Goal: Transaction & Acquisition: Purchase product/service

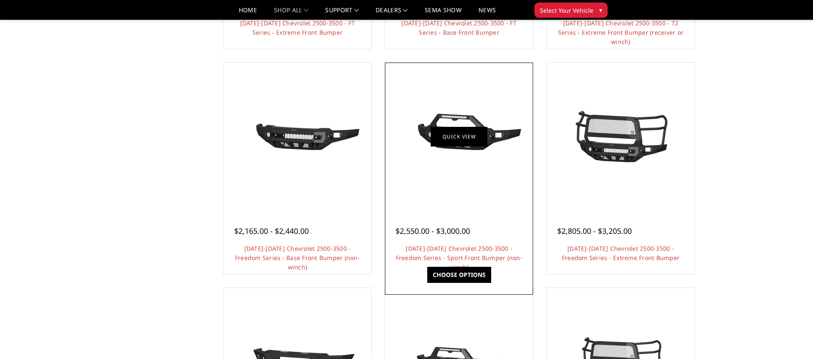
scroll to position [268, 0]
click at [472, 170] on div at bounding box center [459, 136] width 144 height 144
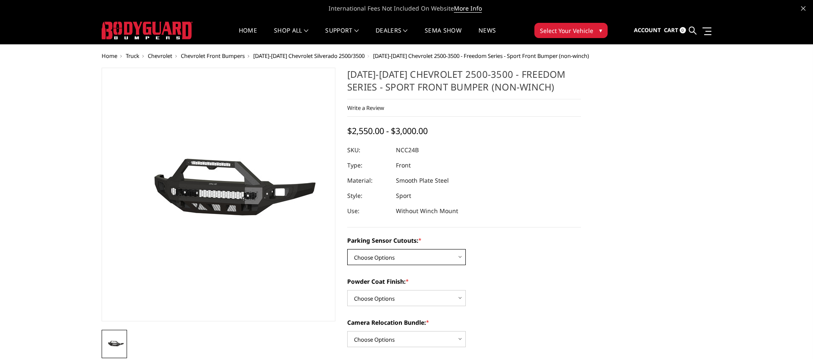
click at [456, 256] on select "Choose Options No - Without Parking Sensor Cutouts Yes - With Parking Sensor Cu…" at bounding box center [406, 257] width 119 height 16
select select "2972"
click at [347, 249] on select "Choose Options No - Without Parking Sensor Cutouts Yes - With Parking Sensor Cu…" at bounding box center [406, 257] width 119 height 16
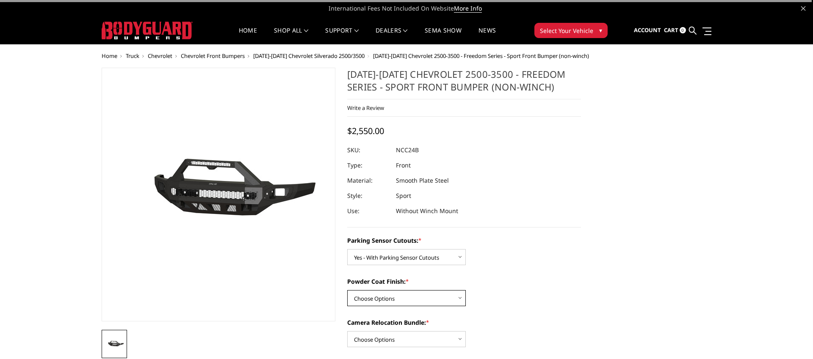
click at [427, 300] on select "Choose Options Bare Metal Texture Black Powder Coat" at bounding box center [406, 298] width 119 height 16
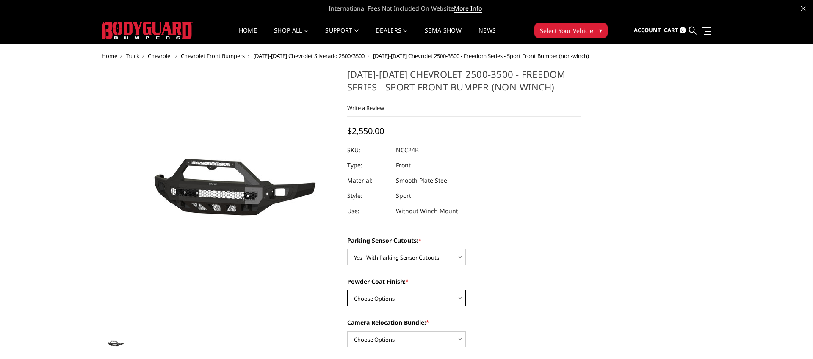
select select "2974"
click at [347, 290] on select "Choose Options Bare Metal Texture Black Powder Coat" at bounding box center [406, 298] width 119 height 16
click at [412, 260] on select "Choose Options No - Without Parking Sensor Cutouts Yes - With Parking Sensor Cu…" at bounding box center [406, 257] width 119 height 16
select select "2971"
click at [347, 249] on select "Choose Options No - Without Parking Sensor Cutouts Yes - With Parking Sensor Cu…" at bounding box center [406, 257] width 119 height 16
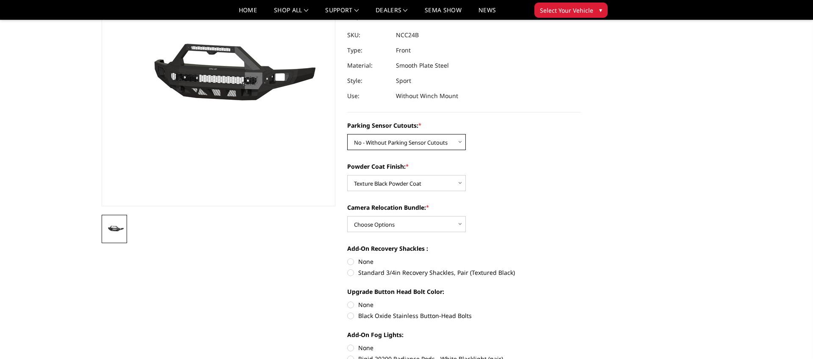
scroll to position [91, 0]
click at [406, 225] on select "Choose Options WITH Camera Relocation Bundle WITHOUT Camera Relocation Bundle" at bounding box center [406, 224] width 119 height 16
select select "2976"
click at [347, 216] on select "Choose Options WITH Camera Relocation Bundle WITHOUT Camera Relocation Bundle" at bounding box center [406, 224] width 119 height 16
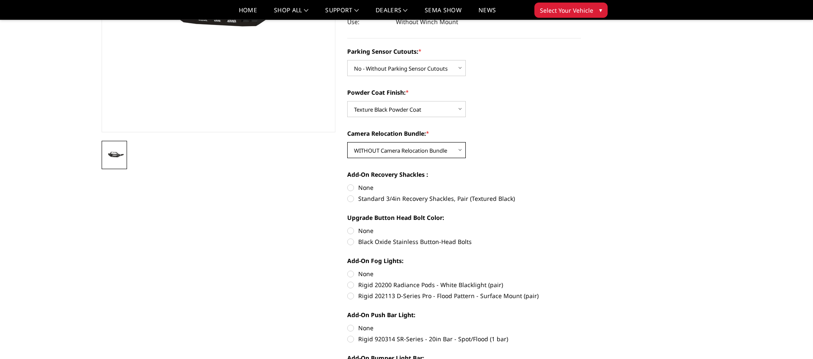
scroll to position [165, 0]
click at [350, 185] on label "None" at bounding box center [464, 187] width 234 height 9
click at [348, 183] on input "None" at bounding box center [347, 183] width 0 height 0
radio input "true"
click at [350, 240] on label "Black Oxide Stainless Button-Head Bolts" at bounding box center [464, 241] width 234 height 9
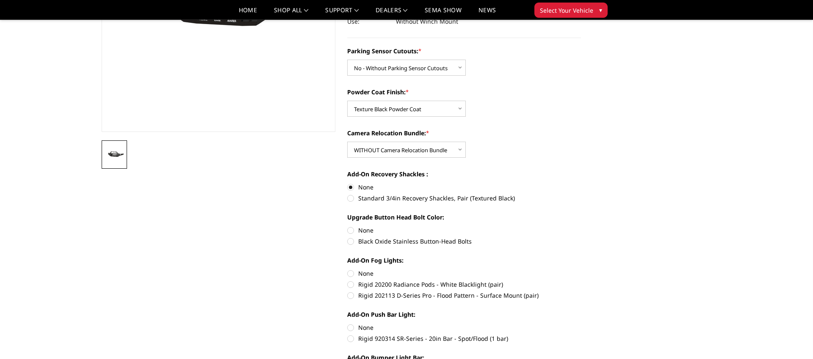
click at [581, 226] on input "Black Oxide Stainless Button-Head Bolts" at bounding box center [581, 226] width 0 height 0
radio input "true"
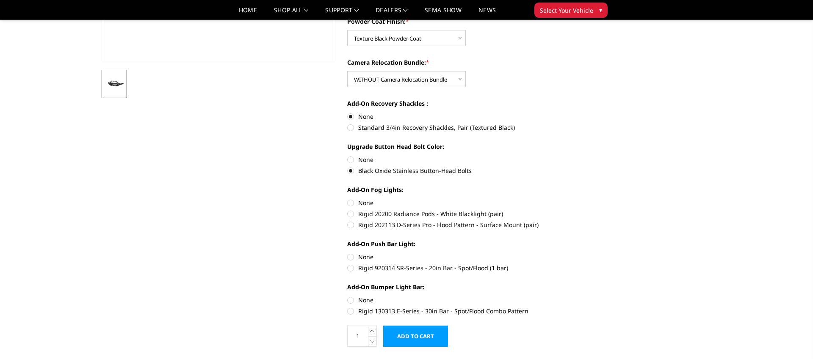
scroll to position [236, 0]
click at [352, 225] on label "Rigid 202113 D-Series Pro - Flood Pattern - Surface Mount (pair)" at bounding box center [464, 224] width 234 height 9
click at [581, 209] on input "Rigid 202113 D-Series Pro - Flood Pattern - Surface Mount (pair)" at bounding box center [581, 209] width 0 height 0
radio input "true"
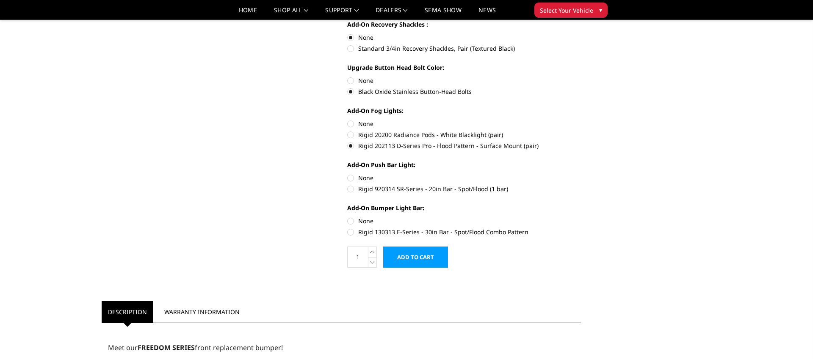
scroll to position [315, 0]
click at [353, 187] on label "Rigid 920314 SR-Series - 20in Bar - Spot/Flood (1 bar)" at bounding box center [464, 188] width 234 height 9
click at [581, 174] on input "Rigid 920314 SR-Series - 20in Bar - Spot/Flood (1 bar)" at bounding box center [581, 173] width 0 height 0
radio input "true"
click at [352, 230] on label "Rigid 130313 E-Series - 30in Bar - Spot/Flood Combo Pattern" at bounding box center [464, 231] width 234 height 9
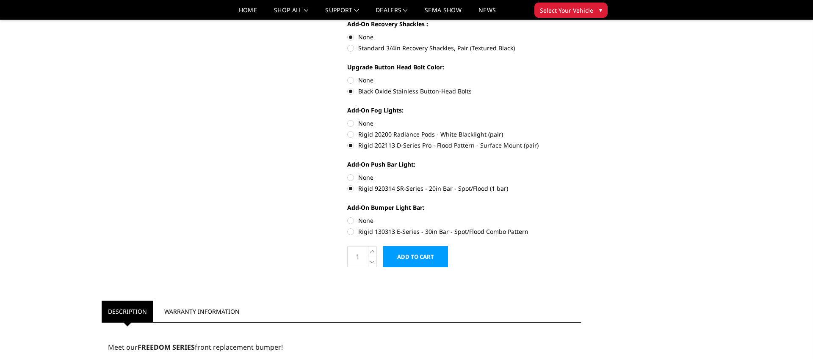
click at [581, 217] on input "Rigid 130313 E-Series - 30in Bar - Spot/Flood Combo Pattern" at bounding box center [581, 216] width 0 height 0
radio input "true"
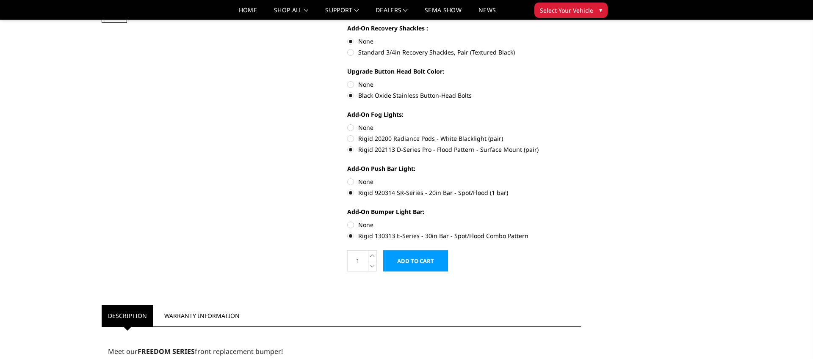
scroll to position [311, 0]
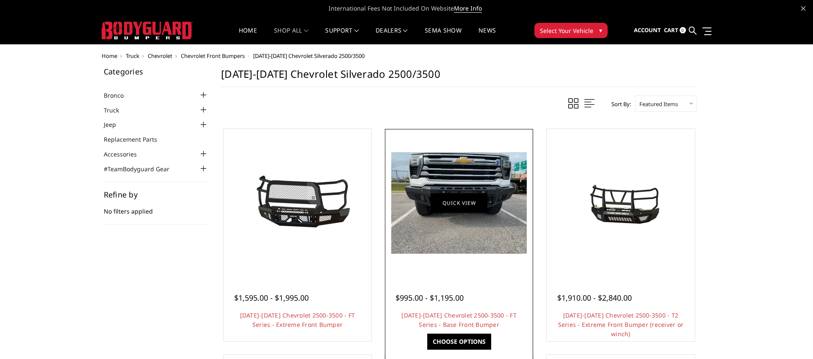
click at [454, 201] on link "Quick view" at bounding box center [458, 203] width 57 height 20
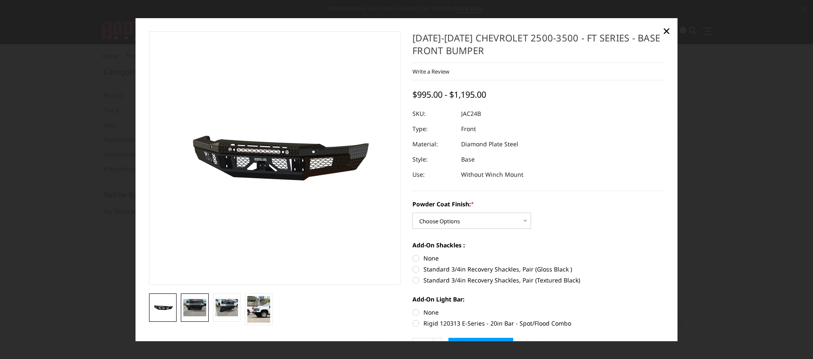
click at [187, 310] on img at bounding box center [194, 307] width 23 height 17
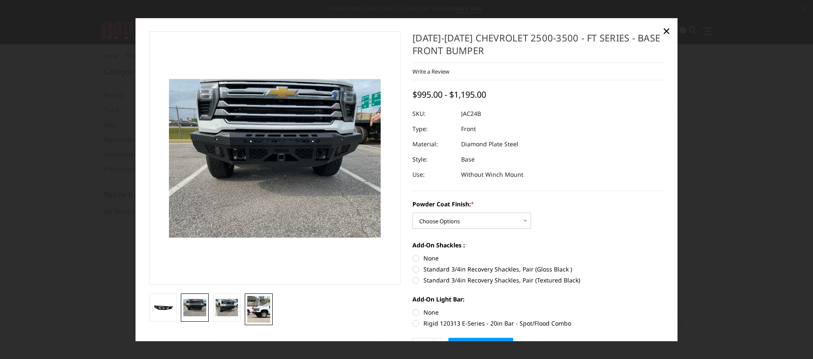
click at [255, 310] on img at bounding box center [258, 309] width 23 height 27
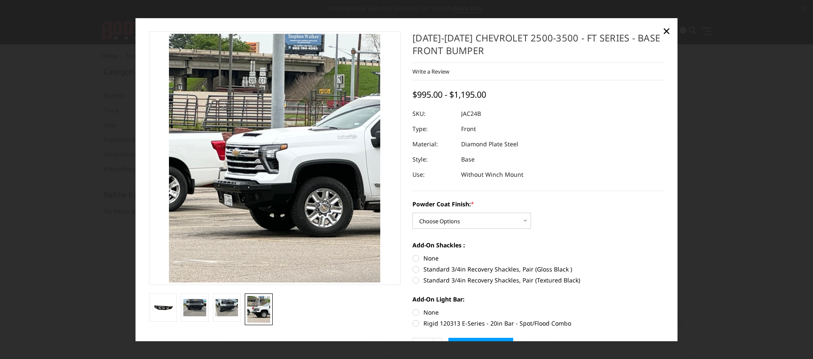
drag, startPoint x: 82, startPoint y: 102, endPoint x: 80, endPoint y: 110, distance: 9.0
click at [82, 102] on div at bounding box center [406, 179] width 813 height 359
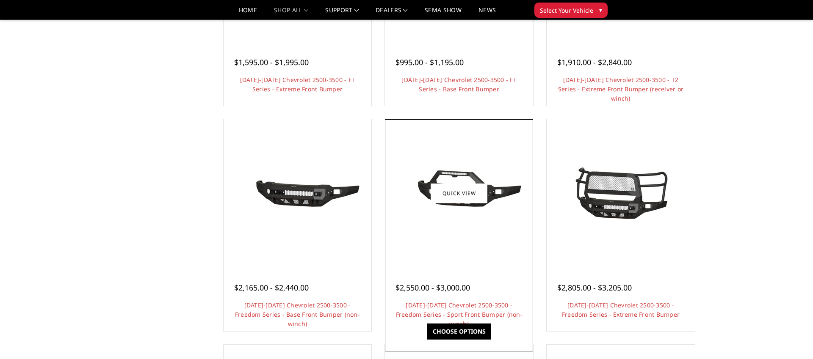
scroll to position [210, 0]
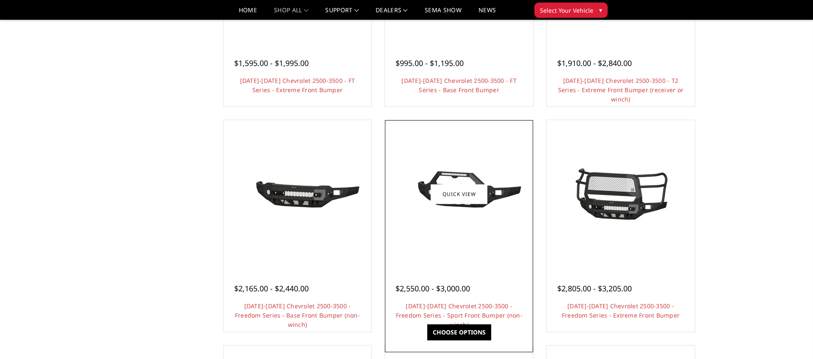
click at [460, 222] on img at bounding box center [458, 194] width 135 height 63
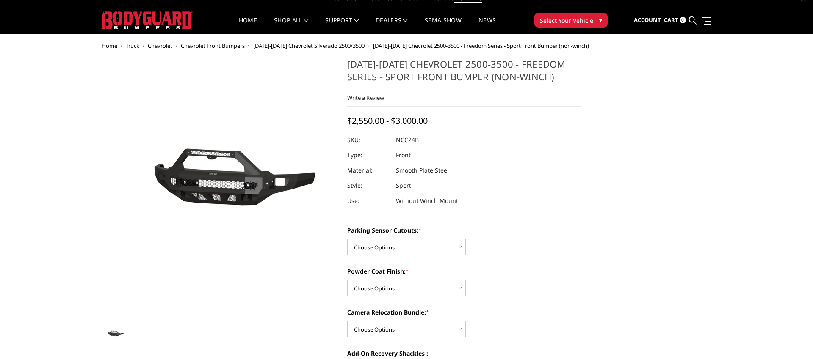
scroll to position [12, 0]
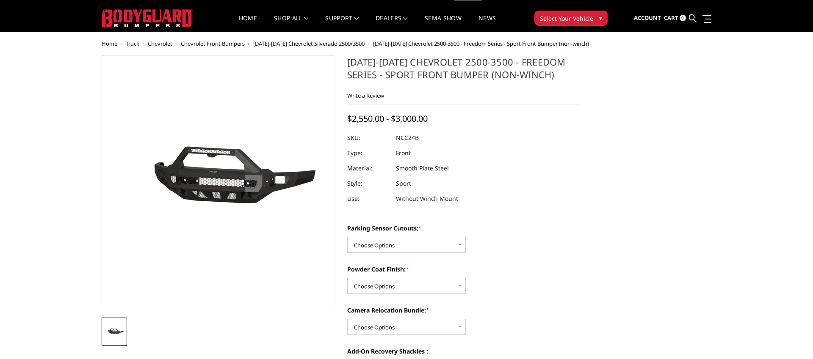
drag, startPoint x: 421, startPoint y: 136, endPoint x: 394, endPoint y: 137, distance: 27.1
click at [394, 137] on div at bounding box center [464, 137] width 234 height 15
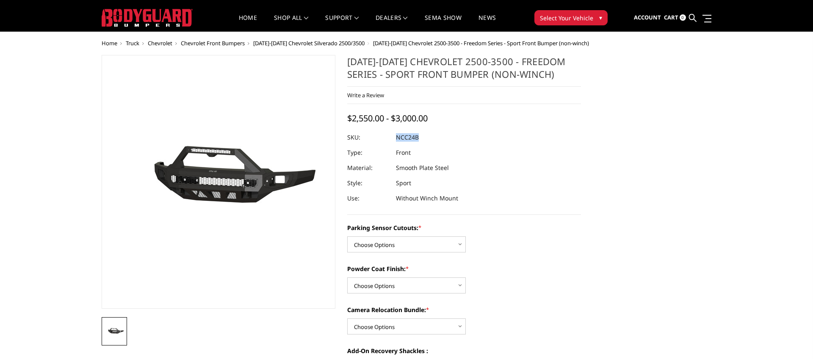
scroll to position [11, 0]
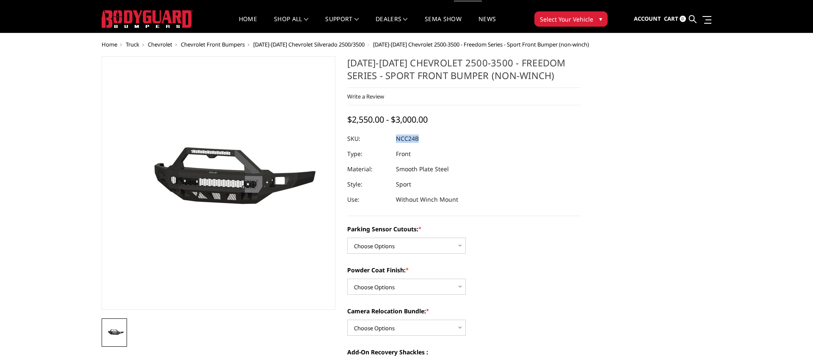
drag, startPoint x: 397, startPoint y: 138, endPoint x: 421, endPoint y: 137, distance: 24.2
click at [421, 137] on dl "SKU: NCC24B UPC: Type: Front Material: Smooth Plate Steel Style: Sport Use: Wit…" at bounding box center [464, 169] width 234 height 76
copy dl "NCC24B UPC:"
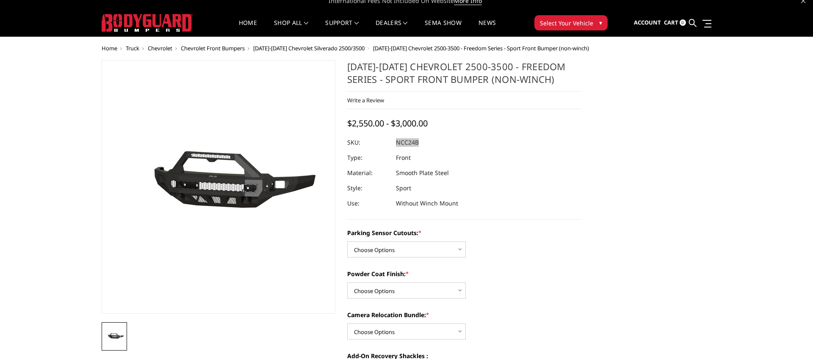
scroll to position [0, 0]
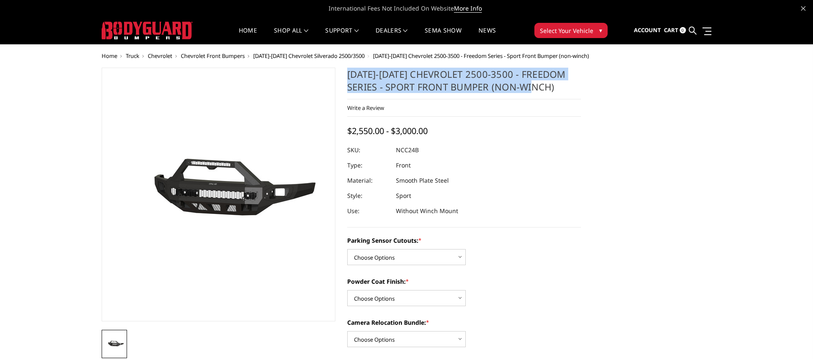
drag, startPoint x: 561, startPoint y: 87, endPoint x: 345, endPoint y: 74, distance: 216.7
click at [344, 72] on section "2024-2025 Chevrolet 2500-3500 - Freedom Series - Sport Front Bumper (non-winch)…" at bounding box center [464, 342] width 246 height 549
copy h1 "[DATE]-[DATE] Chevrolet 2500-3500 - Freedom Series - Sport Front Bumper (non-wi…"
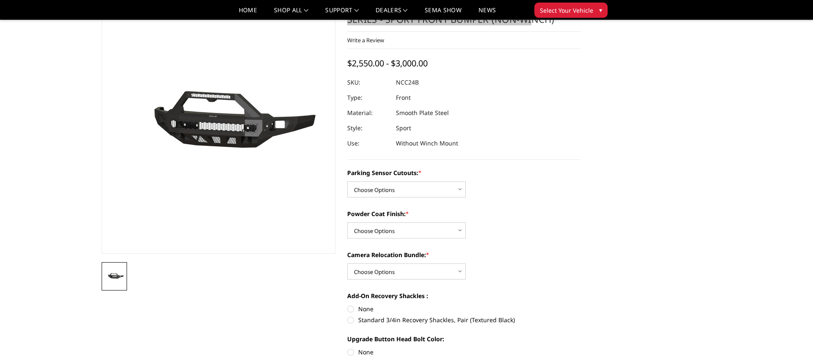
scroll to position [47, 0]
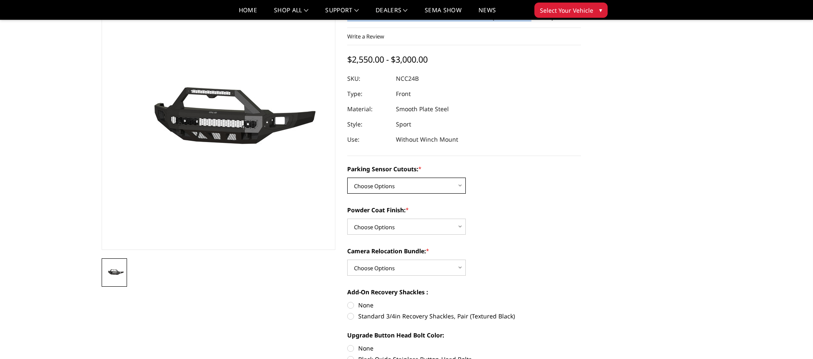
click at [444, 188] on select "Choose Options No - Without Parking Sensor Cutouts Yes - With Parking Sensor Cu…" at bounding box center [406, 186] width 119 height 16
select select "2971"
click at [347, 178] on select "Choose Options No - Without Parking Sensor Cutouts Yes - With Parking Sensor Cu…" at bounding box center [406, 186] width 119 height 16
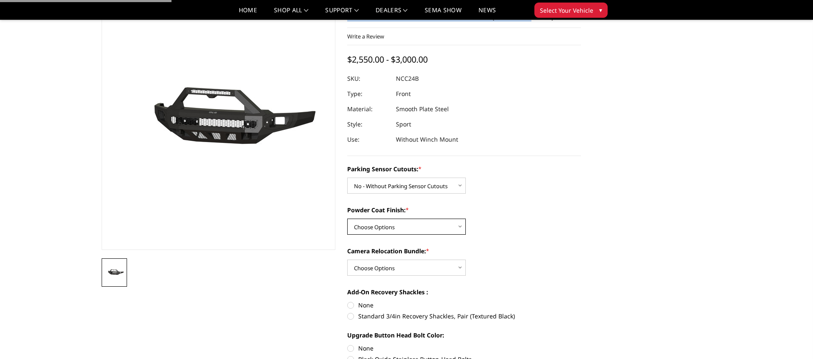
click at [378, 227] on select "Choose Options Bare Metal Texture Black Powder Coat" at bounding box center [406, 227] width 119 height 16
select select "2974"
click at [347, 219] on select "Choose Options Bare Metal Texture Black Powder Coat" at bounding box center [406, 227] width 119 height 16
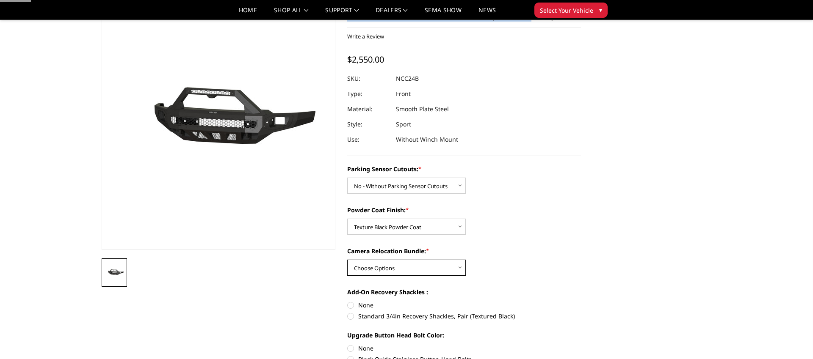
click at [395, 270] on select "Choose Options WITH Camera Relocation Bundle WITHOUT Camera Relocation Bundle" at bounding box center [406, 268] width 119 height 16
select select "2976"
click at [347, 260] on select "Choose Options WITH Camera Relocation Bundle WITHOUT Camera Relocation Bundle" at bounding box center [406, 268] width 119 height 16
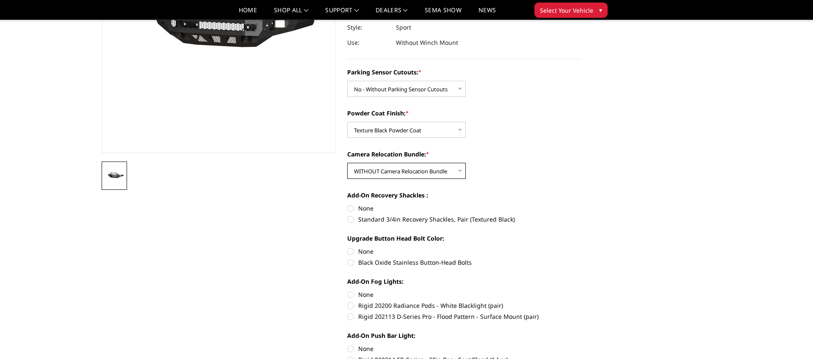
scroll to position [144, 0]
click at [353, 262] on label "Black Oxide Stainless Button-Head Bolts" at bounding box center [464, 262] width 234 height 9
click at [581, 247] on input "Black Oxide Stainless Button-Head Bolts" at bounding box center [581, 247] width 0 height 0
radio input "true"
drag, startPoint x: 350, startPoint y: 316, endPoint x: 343, endPoint y: 316, distance: 6.8
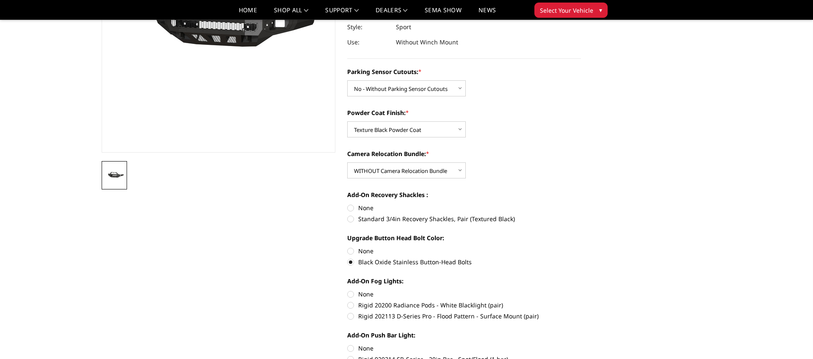
click at [350, 316] on label "Rigid 202113 D-Series Pro - Flood Pattern - Surface Mount (pair)" at bounding box center [464, 316] width 234 height 9
click at [581, 301] on input "Rigid 202113 D-Series Pro - Flood Pattern - Surface Mount (pair)" at bounding box center [581, 301] width 0 height 0
radio input "true"
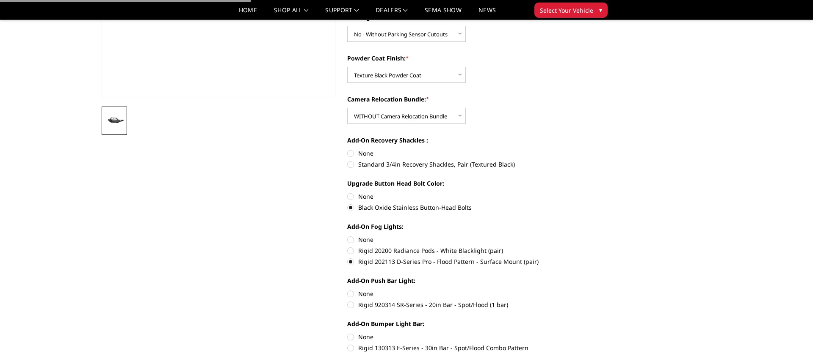
scroll to position [218, 0]
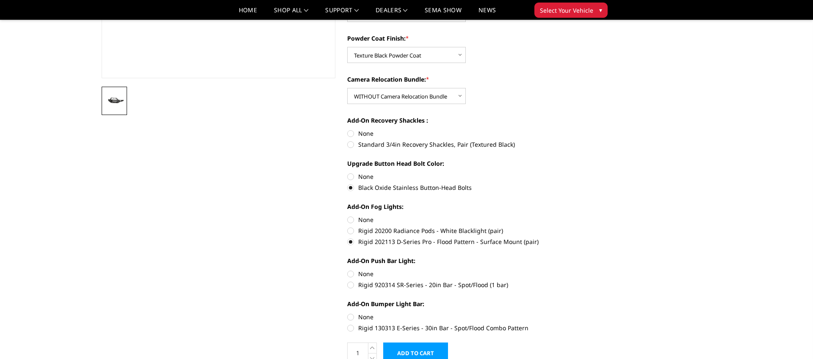
click at [352, 285] on label "Rigid 920314 SR-Series - 20in Bar - Spot/Flood (1 bar)" at bounding box center [464, 285] width 234 height 9
click at [581, 270] on input "Rigid 920314 SR-Series - 20in Bar - Spot/Flood (1 bar)" at bounding box center [581, 270] width 0 height 0
radio input "true"
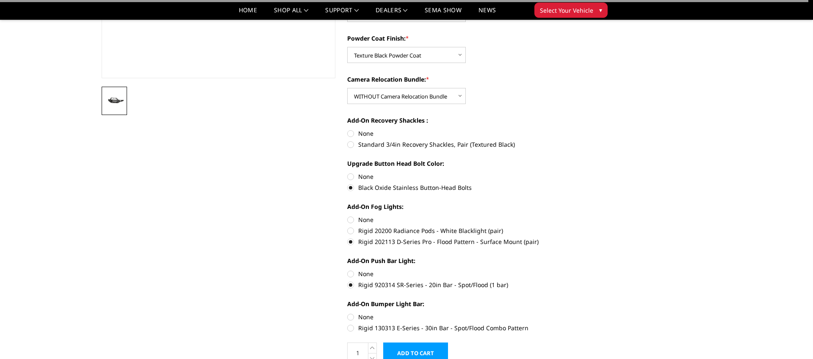
click at [349, 328] on label "Rigid 130313 E-Series - 30in Bar - Spot/Flood Combo Pattern" at bounding box center [464, 328] width 234 height 9
click at [581, 313] on input "Rigid 130313 E-Series - 30in Bar - Spot/Flood Combo Pattern" at bounding box center [581, 313] width 0 height 0
radio input "true"
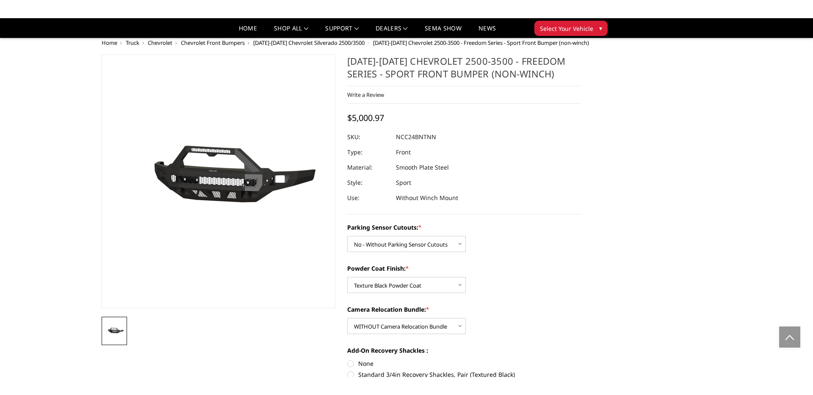
scroll to position [0, 0]
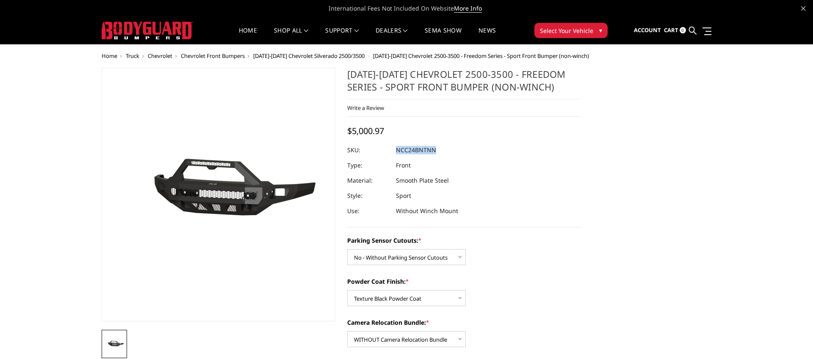
drag, startPoint x: 397, startPoint y: 148, endPoint x: 436, endPoint y: 148, distance: 38.9
click at [436, 148] on dl "SKU: NCC24BNTNN UPC: Type: Front Material: Smooth Plate Steel Style: Sport Use:…" at bounding box center [464, 181] width 234 height 76
copy dl "NCC24BNTNN UPC:"
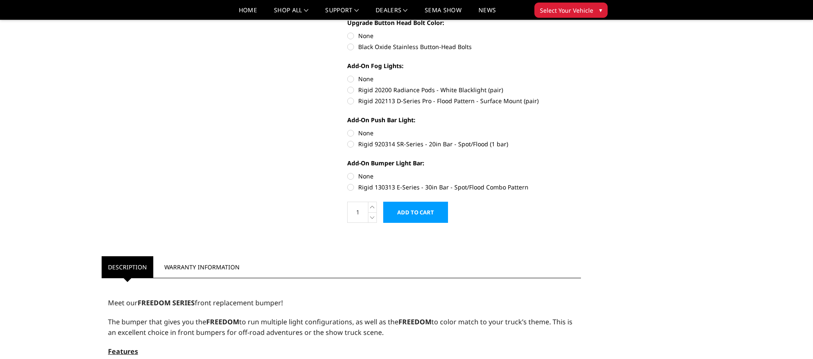
scroll to position [360, 0]
click at [351, 186] on label "Rigid 130313 E-Series - 30in Bar - Spot/Flood Combo Pattern" at bounding box center [464, 186] width 234 height 9
click at [581, 172] on input "Rigid 130313 E-Series - 30in Bar - Spot/Flood Combo Pattern" at bounding box center [581, 171] width 0 height 0
radio input "true"
click at [353, 145] on label "Rigid 920314 SR-Series - 20in Bar - Spot/Flood (1 bar)" at bounding box center [464, 143] width 234 height 9
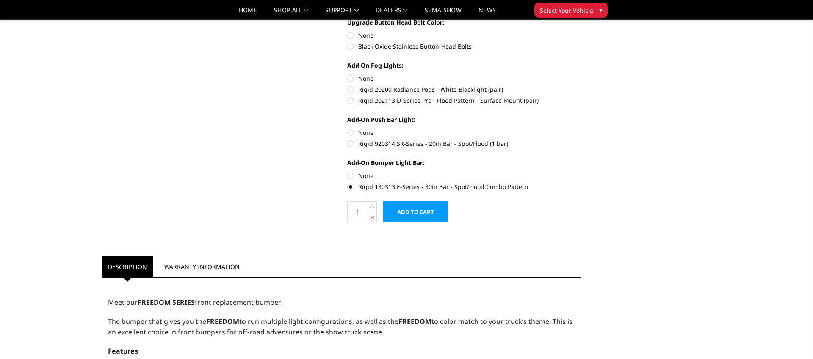
click at [581, 129] on input "Rigid 920314 SR-Series - 20in Bar - Spot/Flood (1 bar)" at bounding box center [581, 128] width 0 height 0
radio input "true"
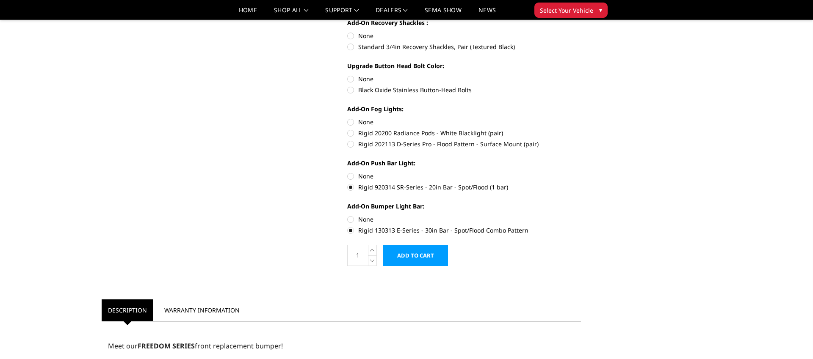
scroll to position [315, 0]
click at [353, 145] on label "Rigid 202113 D-Series Pro - Flood Pattern - Surface Mount (pair)" at bounding box center [464, 145] width 234 height 9
click at [581, 130] on input "Rigid 202113 D-Series Pro - Flood Pattern - Surface Mount (pair)" at bounding box center [581, 130] width 0 height 0
radio input "true"
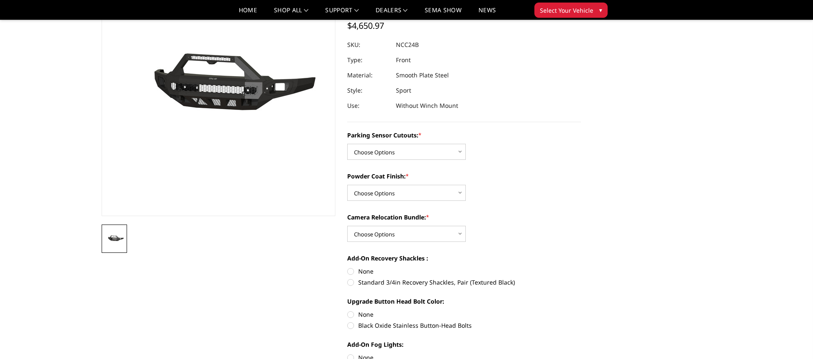
scroll to position [0, 0]
